Goal: Information Seeking & Learning: Learn about a topic

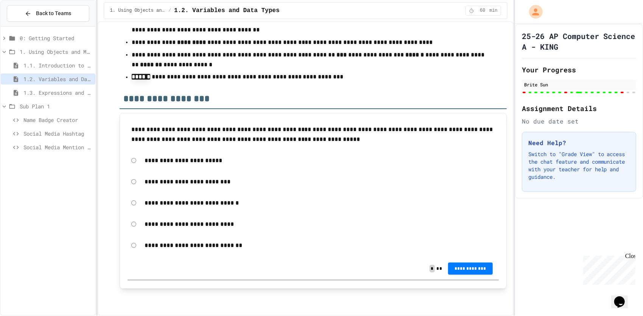
scroll to position [5892, 0]
click at [56, 94] on span "1.3. Expressions and Output [New]" at bounding box center [57, 93] width 69 height 8
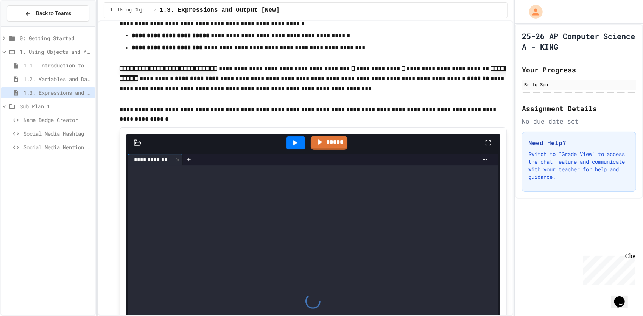
scroll to position [63, 0]
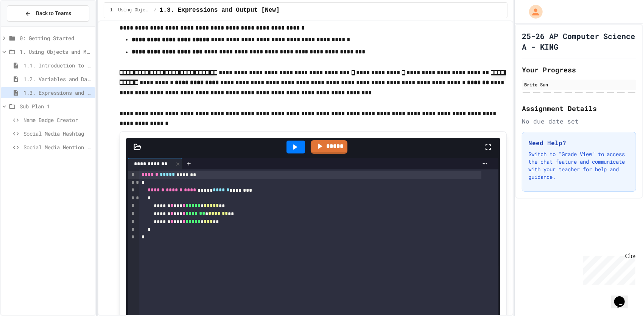
drag, startPoint x: 66, startPoint y: 235, endPoint x: 65, endPoint y: 230, distance: 5.4
click at [66, 234] on div "0: Getting Started 1. Using Objects and Methods 1.1. Introduction to Algorithms…" at bounding box center [48, 171] width 95 height 283
click at [68, 225] on div "0: Getting Started 1. Using Objects and Methods 1.1. Introduction to Algorithms…" at bounding box center [48, 171] width 95 height 283
click at [64, 262] on div "0: Getting Started 1. Using Objects and Methods 1.1. Introduction to Algorithms…" at bounding box center [48, 171] width 95 height 283
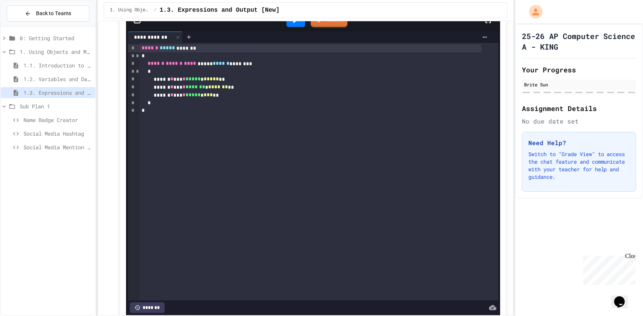
scroll to position [126, 0]
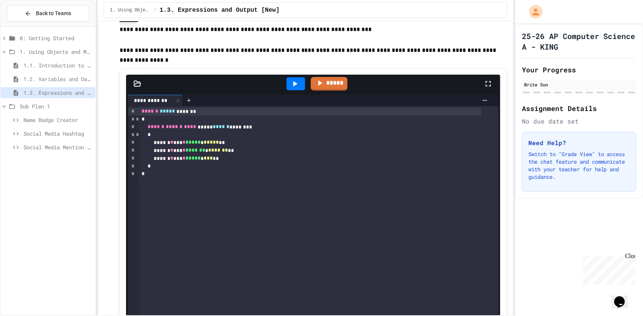
click at [215, 167] on div "*" at bounding box center [310, 166] width 342 height 8
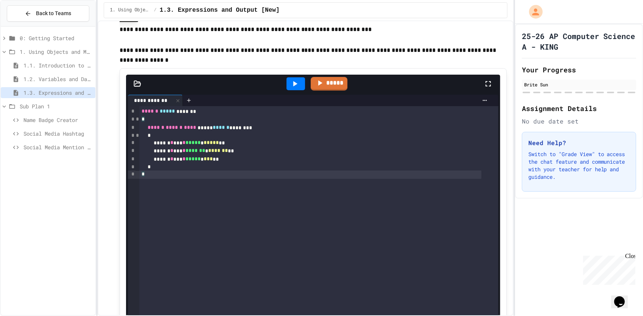
click at [186, 173] on div "*" at bounding box center [310, 174] width 342 height 8
click at [181, 167] on div "*" at bounding box center [310, 167] width 342 height 8
click at [226, 156] on div "****** * *** * ***** * *** **" at bounding box center [310, 159] width 342 height 8
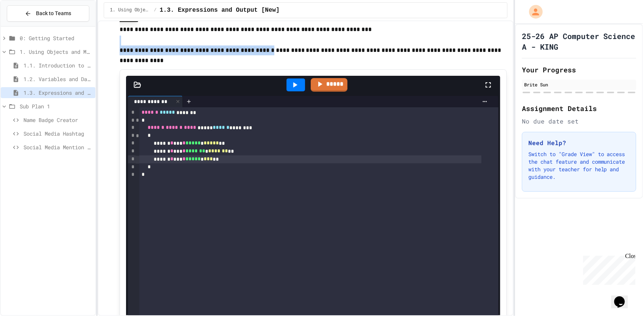
drag, startPoint x: 265, startPoint y: 48, endPoint x: 173, endPoint y: 44, distance: 92.5
drag, startPoint x: 173, startPoint y: 44, endPoint x: 123, endPoint y: 52, distance: 50.3
click at [123, 52] on span "**********" at bounding box center [197, 50] width 155 height 6
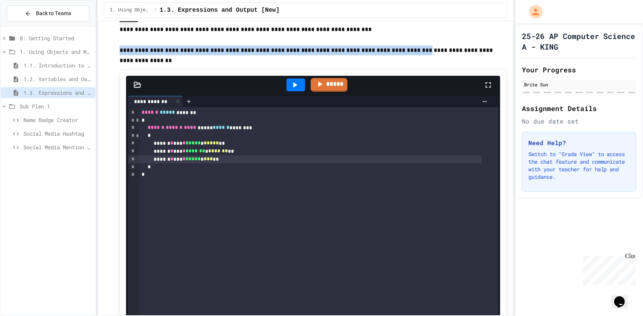
drag, startPoint x: 120, startPoint y: 53, endPoint x: 393, endPoint y: 56, distance: 273.8
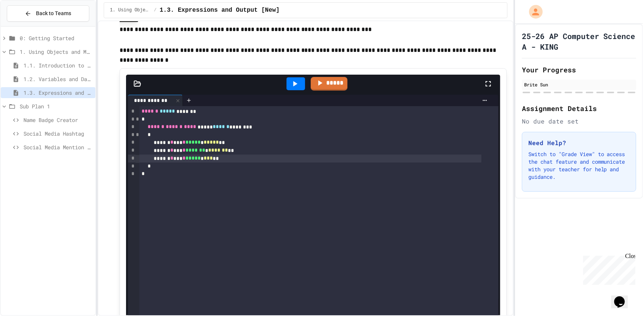
drag, startPoint x: 393, startPoint y: 56, endPoint x: 368, endPoint y: 58, distance: 25.4
click at [368, 58] on p at bounding box center [313, 60] width 387 height 10
click at [297, 81] on icon at bounding box center [294, 83] width 9 height 9
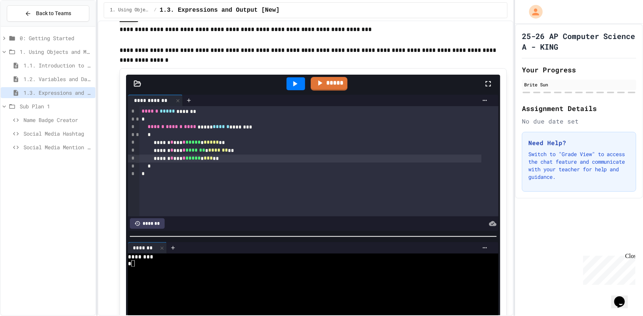
click at [209, 154] on div "****** * *** * ******* * ******* **" at bounding box center [310, 151] width 342 height 8
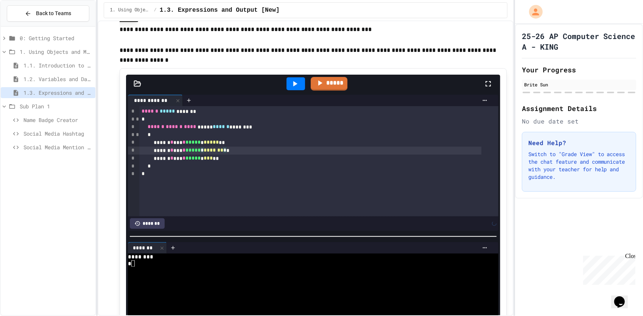
click at [294, 84] on icon at bounding box center [296, 83] width 4 height 5
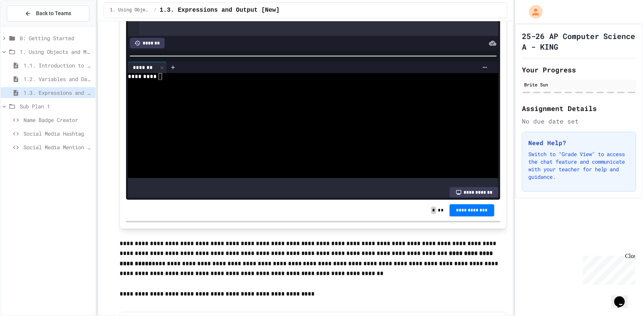
scroll to position [315, 0]
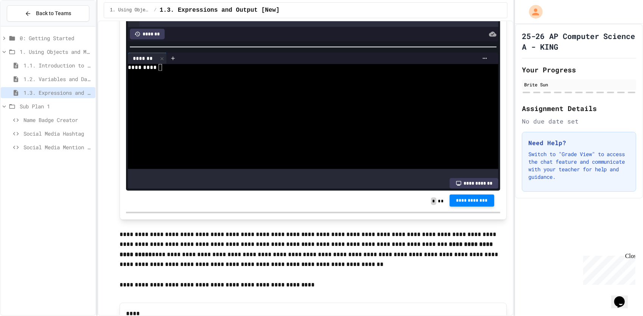
click at [463, 201] on span "**********" at bounding box center [472, 201] width 33 height 6
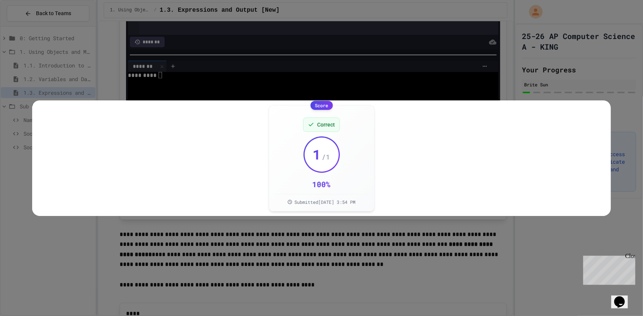
scroll to position [332, 0]
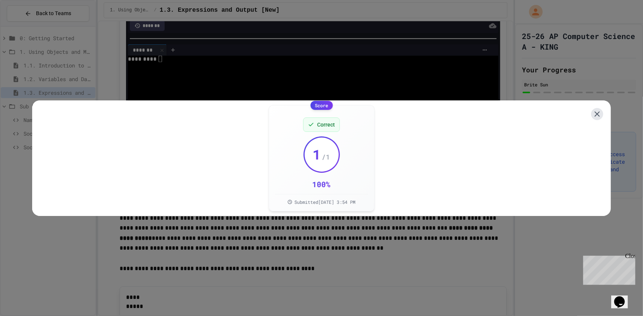
click at [592, 109] on button at bounding box center [598, 114] width 12 height 12
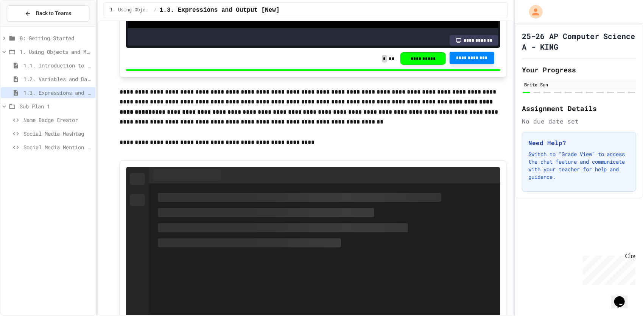
scroll to position [521, 0]
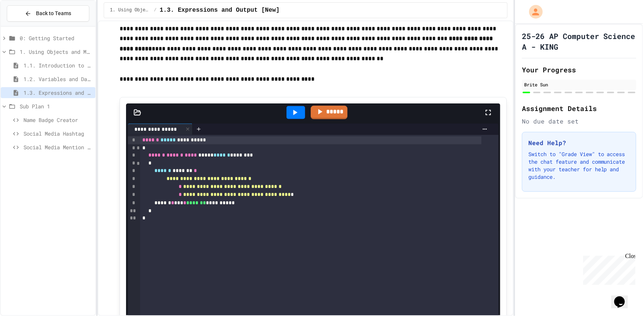
click at [44, 256] on div "0: Getting Started 1. Using Objects and Methods 1.1. Introduction to Algorithms…" at bounding box center [48, 171] width 95 height 283
